Goal: Task Accomplishment & Management: Complete application form

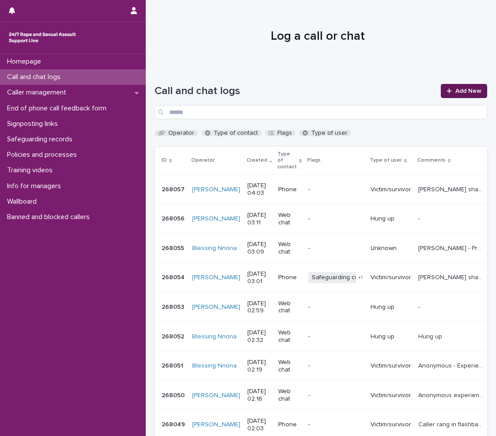
click at [452, 86] on link "Add New" at bounding box center [464, 91] width 46 height 14
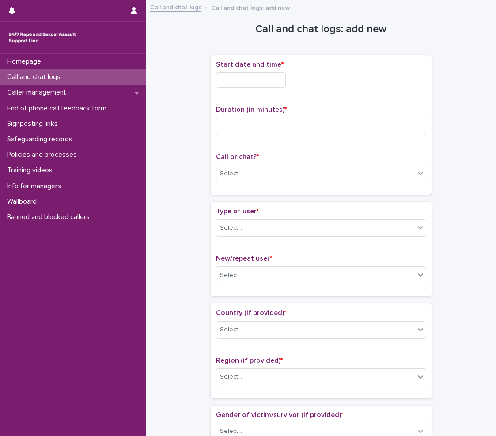
click at [268, 80] on input "text" at bounding box center [251, 79] width 70 height 15
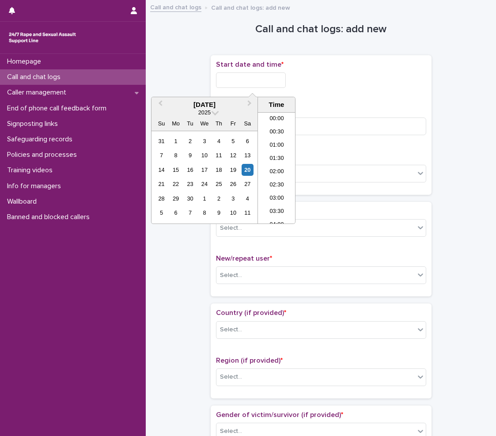
scroll to position [71, 0]
click at [274, 145] on li "03:30" at bounding box center [277, 141] width 38 height 13
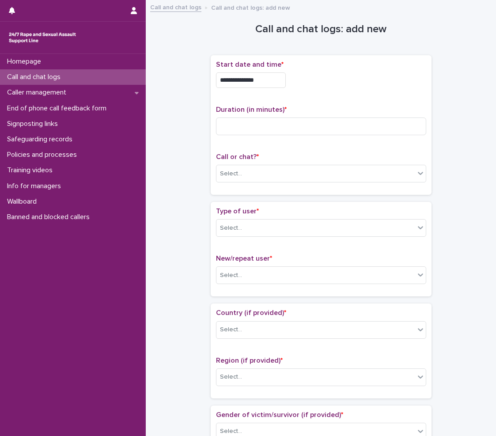
click at [263, 78] on input "**********" at bounding box center [251, 79] width 70 height 15
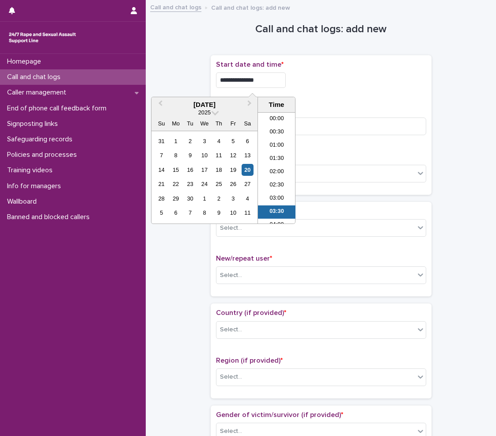
scroll to position [44, 0]
type input "**********"
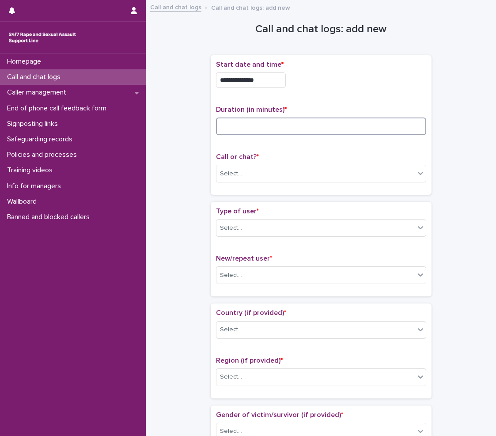
click at [335, 123] on input at bounding box center [321, 127] width 210 height 18
type input "**"
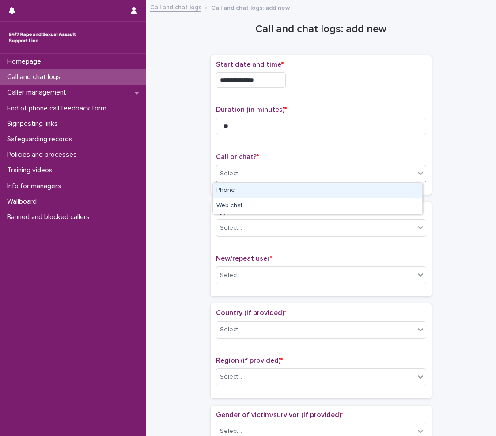
click at [293, 168] on div "Select..." at bounding box center [321, 174] width 210 height 18
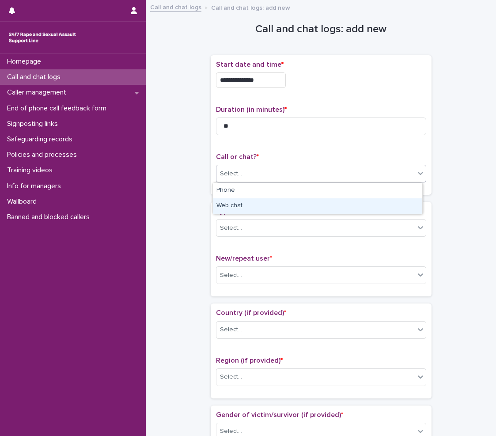
click at [248, 209] on div "Web chat" at bounding box center [317, 205] width 209 height 15
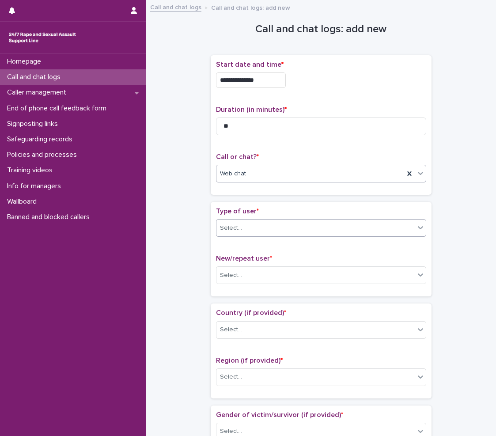
click at [239, 235] on div "Select..." at bounding box center [316, 228] width 198 height 15
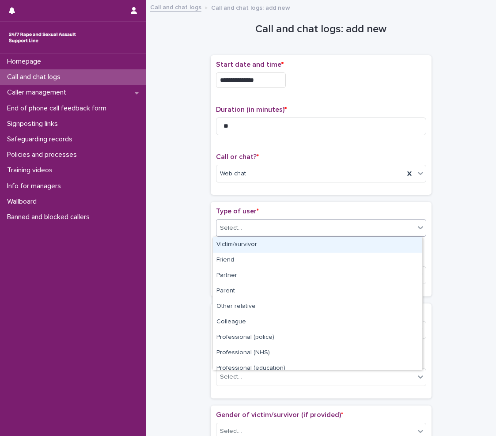
click at [237, 244] on div "Victim/survivor" at bounding box center [317, 244] width 209 height 15
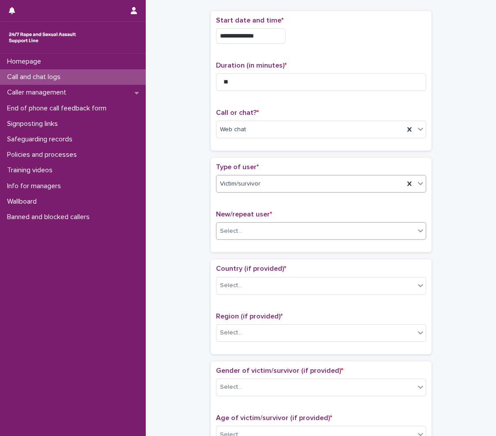
click at [244, 238] on div "Select..." at bounding box center [316, 231] width 198 height 15
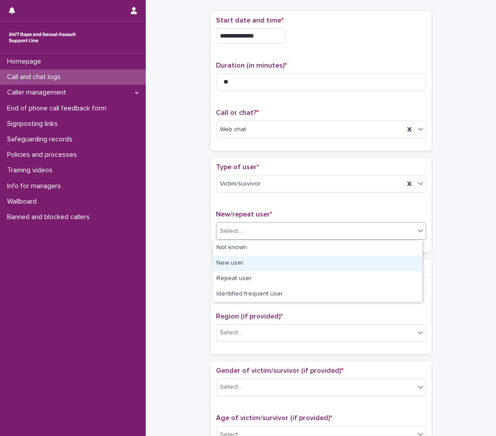
click at [242, 268] on div "New user" at bounding box center [317, 263] width 209 height 15
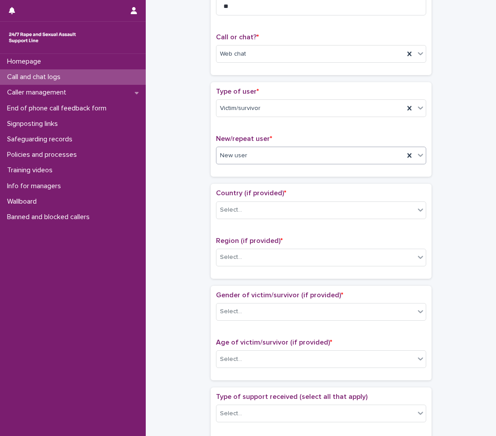
scroll to position [133, 0]
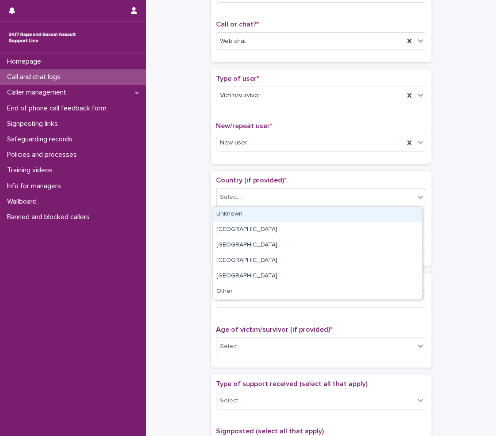
click at [236, 194] on div "Select..." at bounding box center [231, 197] width 22 height 9
click at [240, 211] on div "Unknown" at bounding box center [317, 214] width 209 height 15
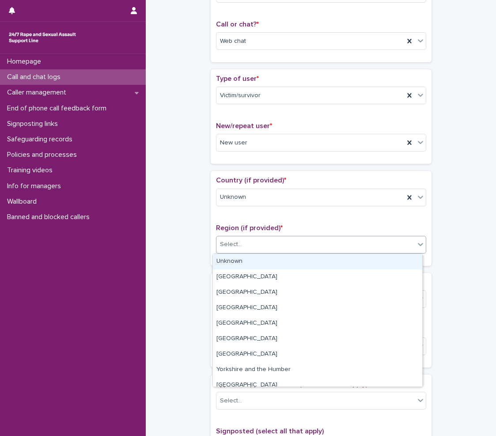
click at [236, 244] on div "Select..." at bounding box center [231, 244] width 22 height 9
click at [231, 261] on div "Unknown" at bounding box center [317, 261] width 209 height 15
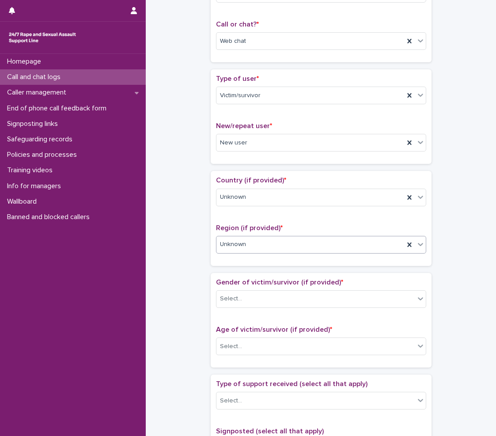
scroll to position [221, 0]
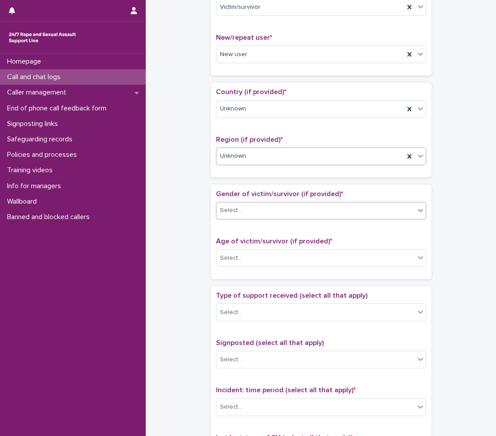
click at [240, 216] on div "Select..." at bounding box center [316, 210] width 198 height 15
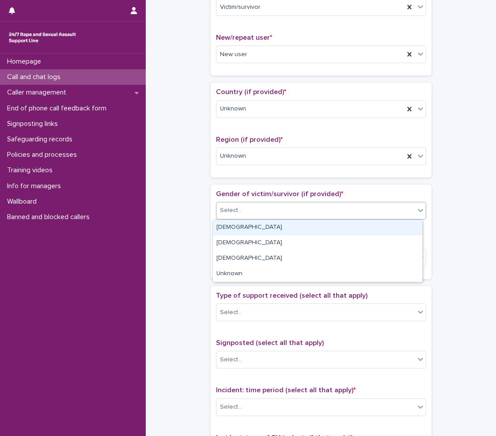
click at [235, 229] on div "[DEMOGRAPHIC_DATA]" at bounding box center [317, 227] width 209 height 15
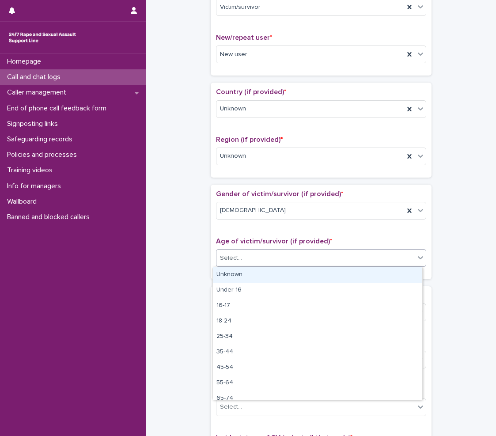
click at [240, 255] on div "Select..." at bounding box center [316, 258] width 198 height 15
click at [232, 274] on div "Unknown" at bounding box center [317, 274] width 209 height 15
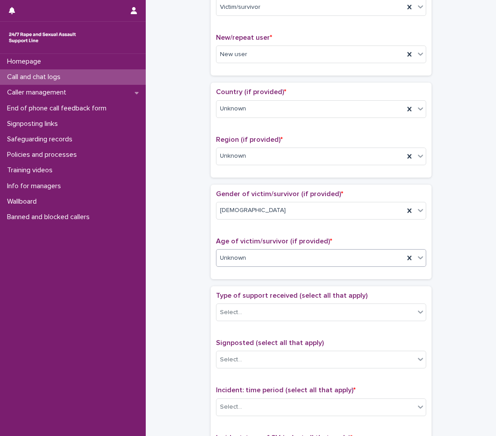
scroll to position [309, 0]
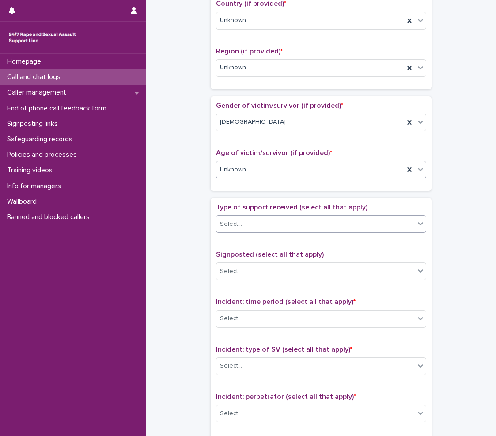
click at [230, 232] on div "Select..." at bounding box center [321, 224] width 210 height 18
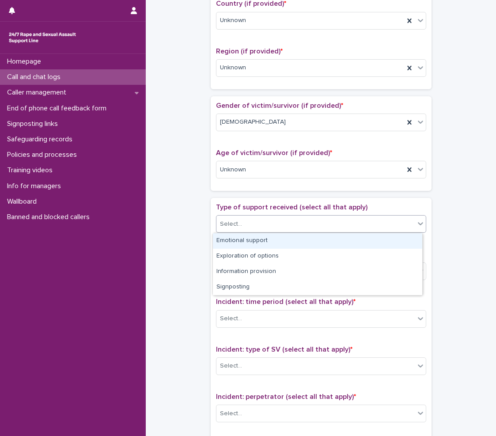
click at [229, 241] on div "Emotional support" at bounding box center [317, 240] width 209 height 15
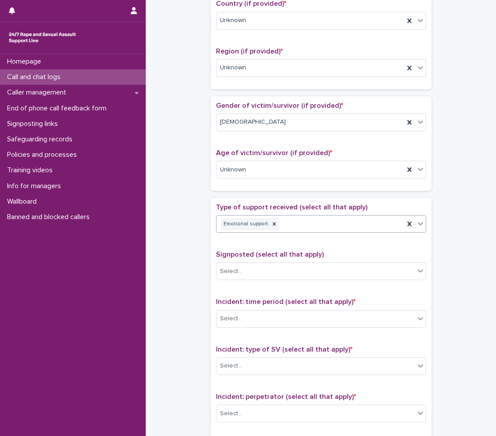
click at [331, 232] on div "Emotional support" at bounding box center [311, 224] width 188 height 15
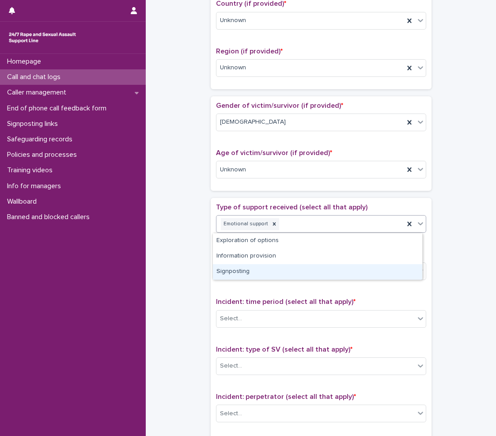
click at [255, 271] on div "Signposting" at bounding box center [317, 271] width 209 height 15
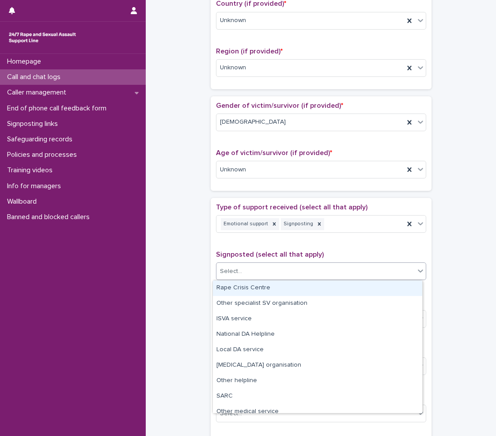
click at [275, 269] on div "Select..." at bounding box center [316, 271] width 198 height 15
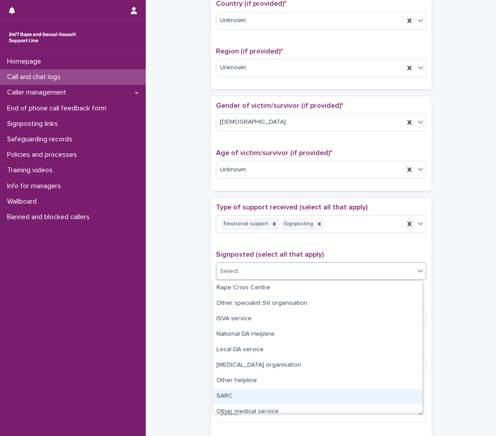
click at [234, 403] on div "SARC" at bounding box center [317, 396] width 209 height 15
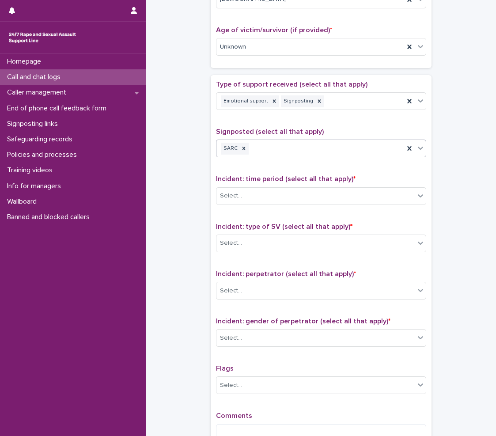
scroll to position [442, 0]
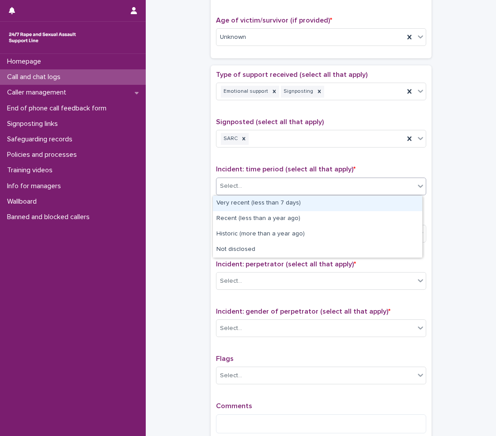
drag, startPoint x: 273, startPoint y: 191, endPoint x: 250, endPoint y: 208, distance: 28.4
click at [270, 190] on div "Select..." at bounding box center [316, 186] width 198 height 15
click at [256, 209] on div "Very recent (less than 7 days)" at bounding box center [317, 203] width 209 height 15
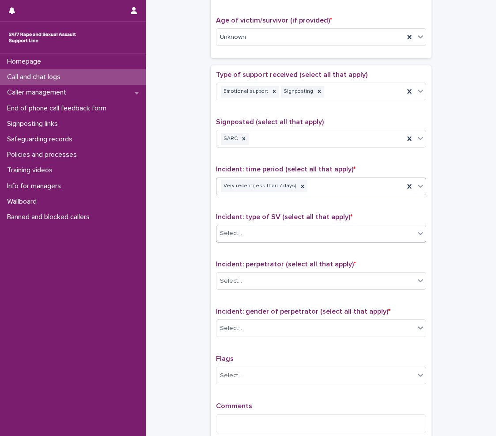
click at [259, 233] on div "Select..." at bounding box center [316, 233] width 198 height 15
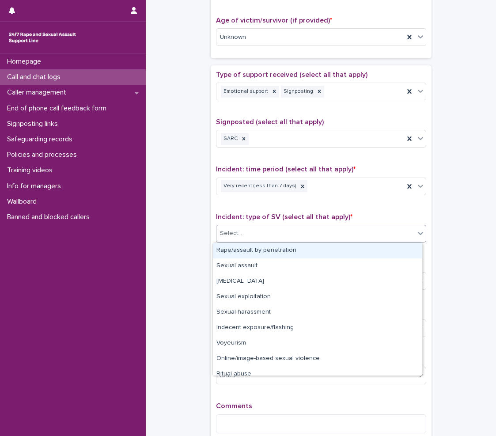
drag, startPoint x: 259, startPoint y: 274, endPoint x: 251, endPoint y: 248, distance: 27.6
click at [251, 248] on div "Rape/assault by penetration" at bounding box center [317, 250] width 209 height 15
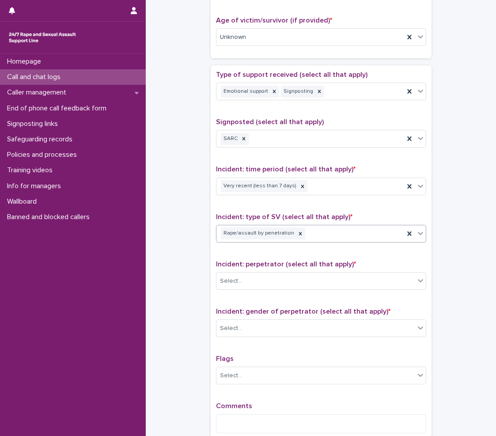
scroll to position [486, 0]
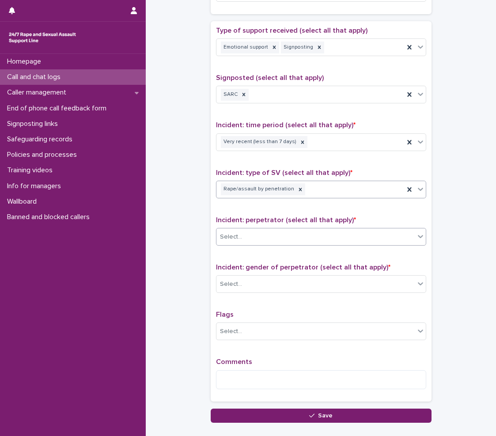
click at [255, 233] on div "Select..." at bounding box center [316, 237] width 198 height 15
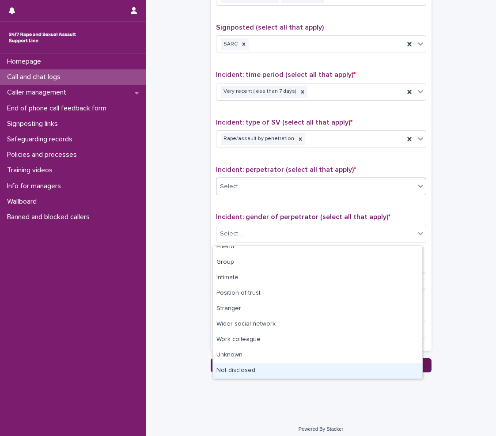
scroll to position [542, 0]
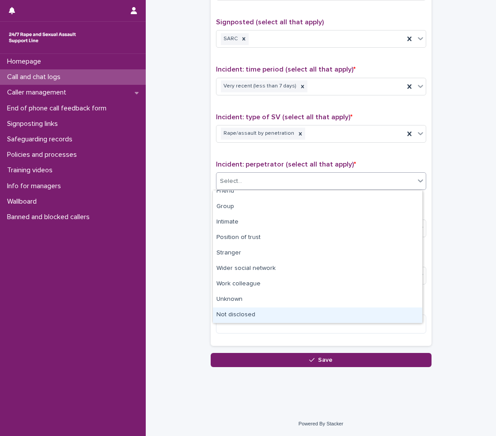
click at [242, 313] on div "Not disclosed" at bounding box center [317, 315] width 209 height 15
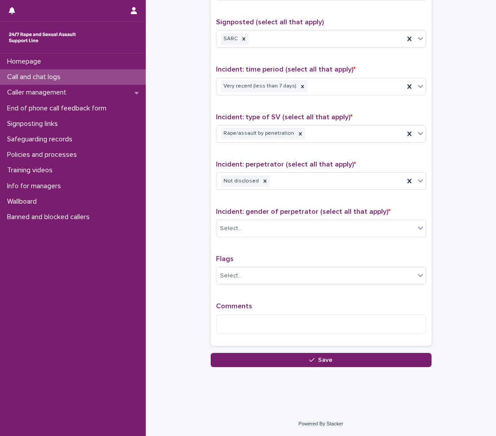
click at [255, 238] on div "Incident: gender of perpetrator (select all that apply) * Select..." at bounding box center [321, 226] width 210 height 37
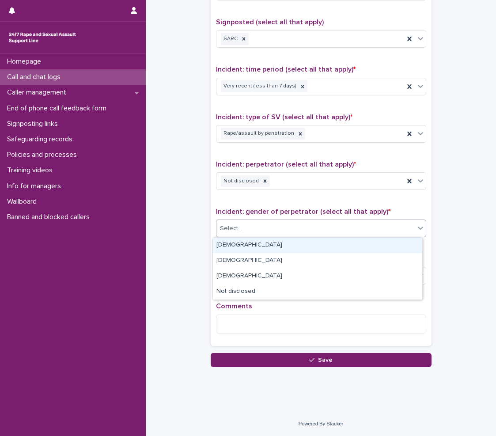
drag, startPoint x: 262, startPoint y: 226, endPoint x: 252, endPoint y: 242, distance: 18.9
click at [261, 228] on div "Select..." at bounding box center [316, 228] width 198 height 15
click at [248, 244] on div "[DEMOGRAPHIC_DATA]" at bounding box center [317, 245] width 209 height 15
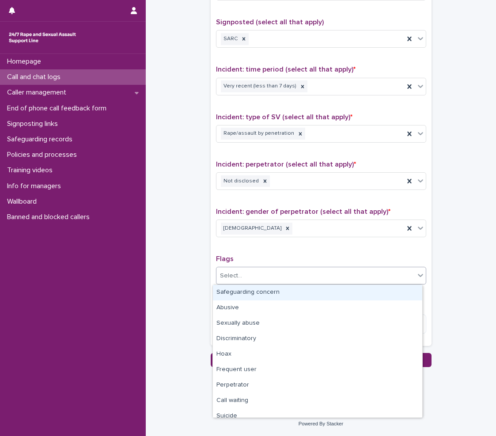
click at [253, 276] on div "Select..." at bounding box center [316, 276] width 198 height 15
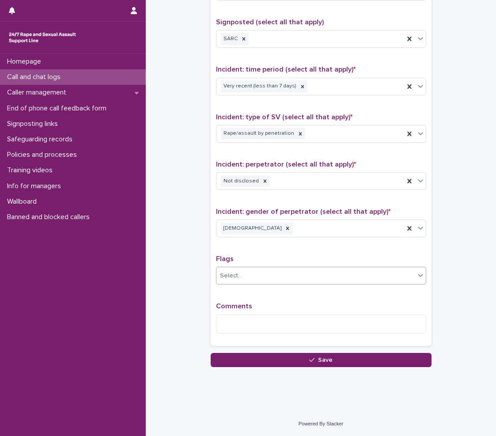
click at [244, 271] on div "Select..." at bounding box center [316, 276] width 198 height 15
click at [247, 316] on textarea at bounding box center [321, 324] width 210 height 19
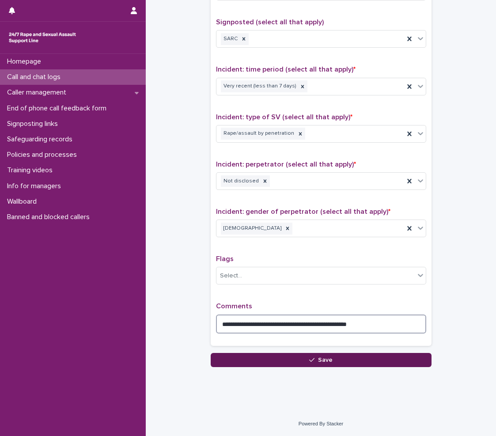
type textarea "**********"
click at [280, 366] on button "Save" at bounding box center [321, 360] width 221 height 14
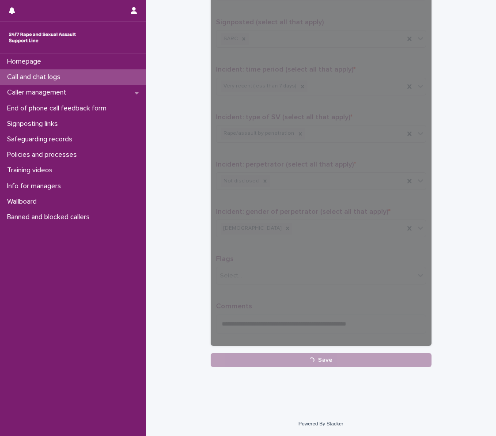
scroll to position [13, 0]
